Goal: Navigation & Orientation: Find specific page/section

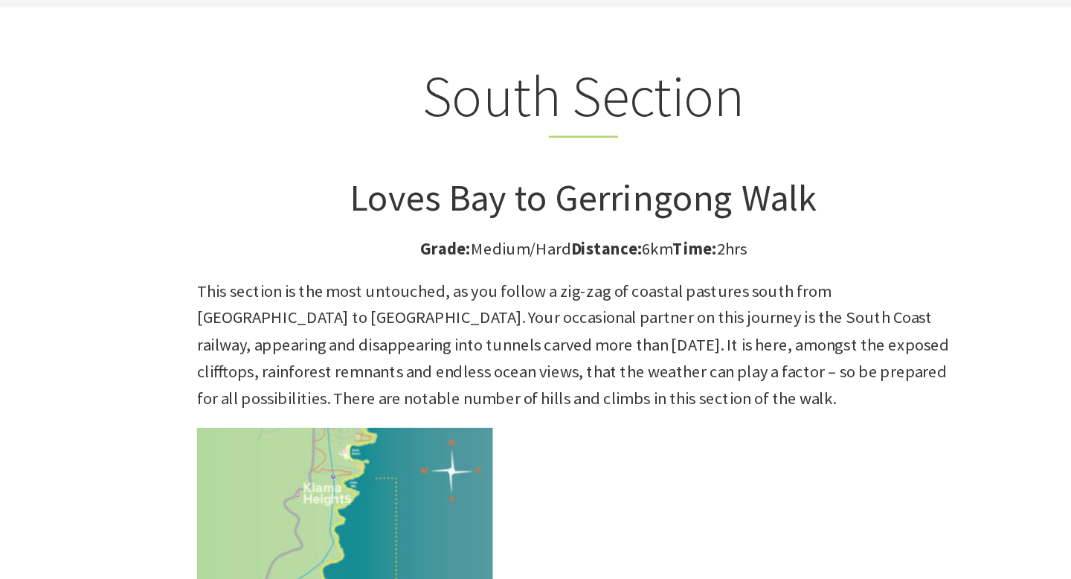
scroll to position [3794, 0]
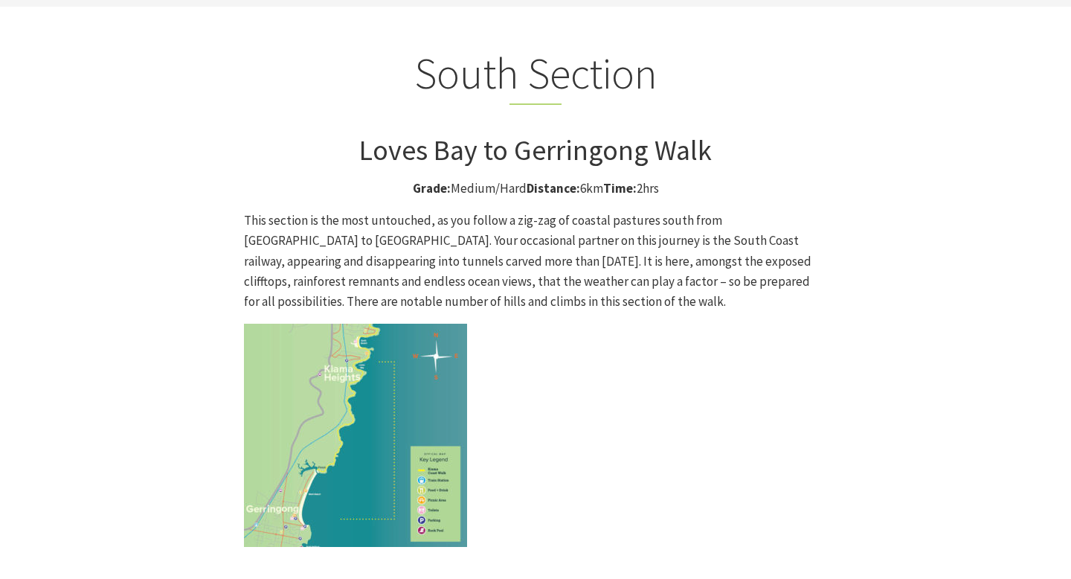
click at [61, 355] on section "South Section Loves Bay to Gerringong Walk Grade: Medium/Hard Distance: 6km Tim…" at bounding box center [535, 563] width 1071 height 1112
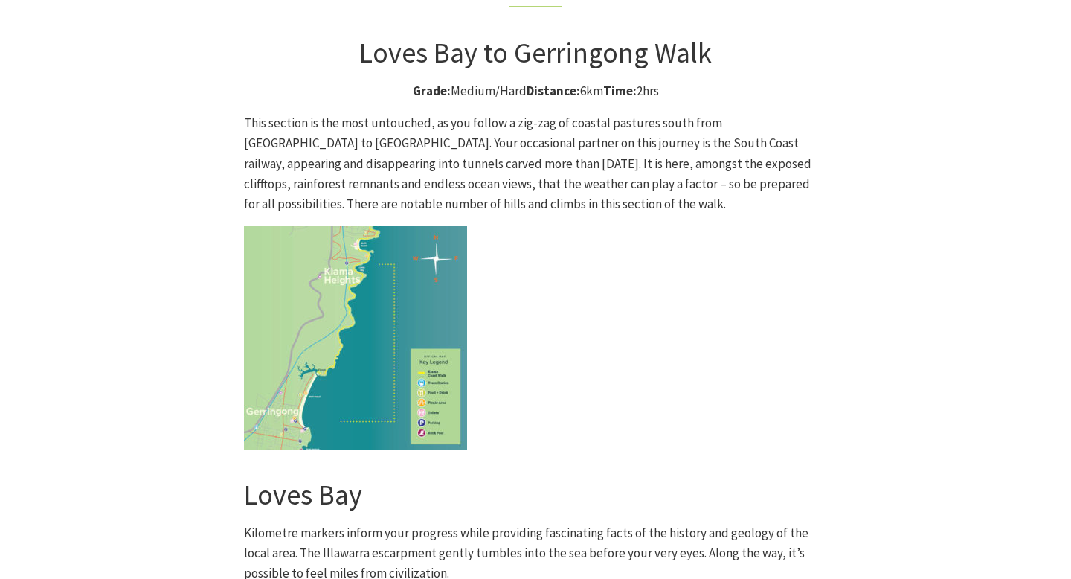
scroll to position [3884, 0]
